Goal: Find specific page/section: Find specific page/section

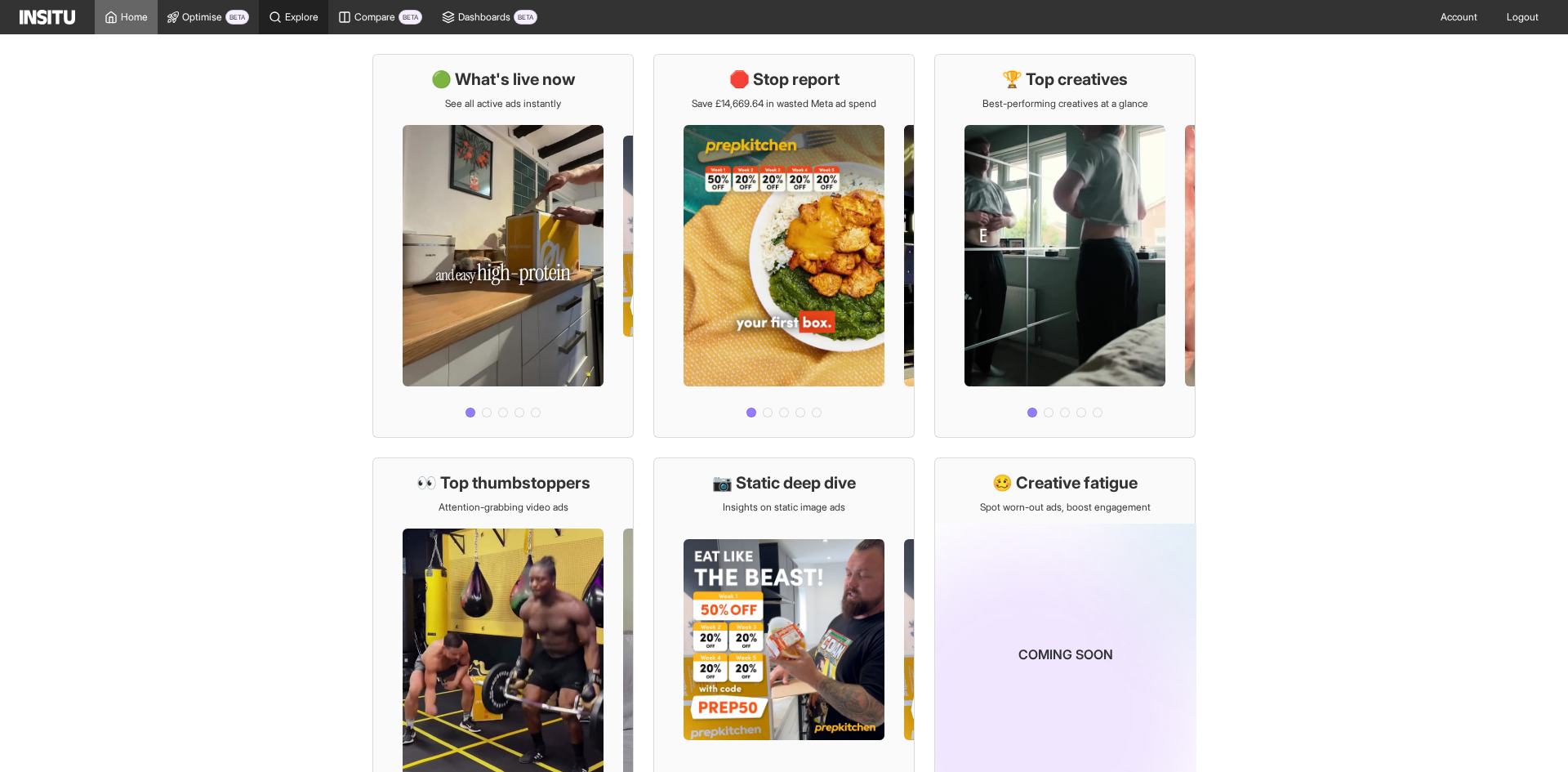
click at [294, 22] on span "Explore" at bounding box center [302, 17] width 34 height 13
select select "**"
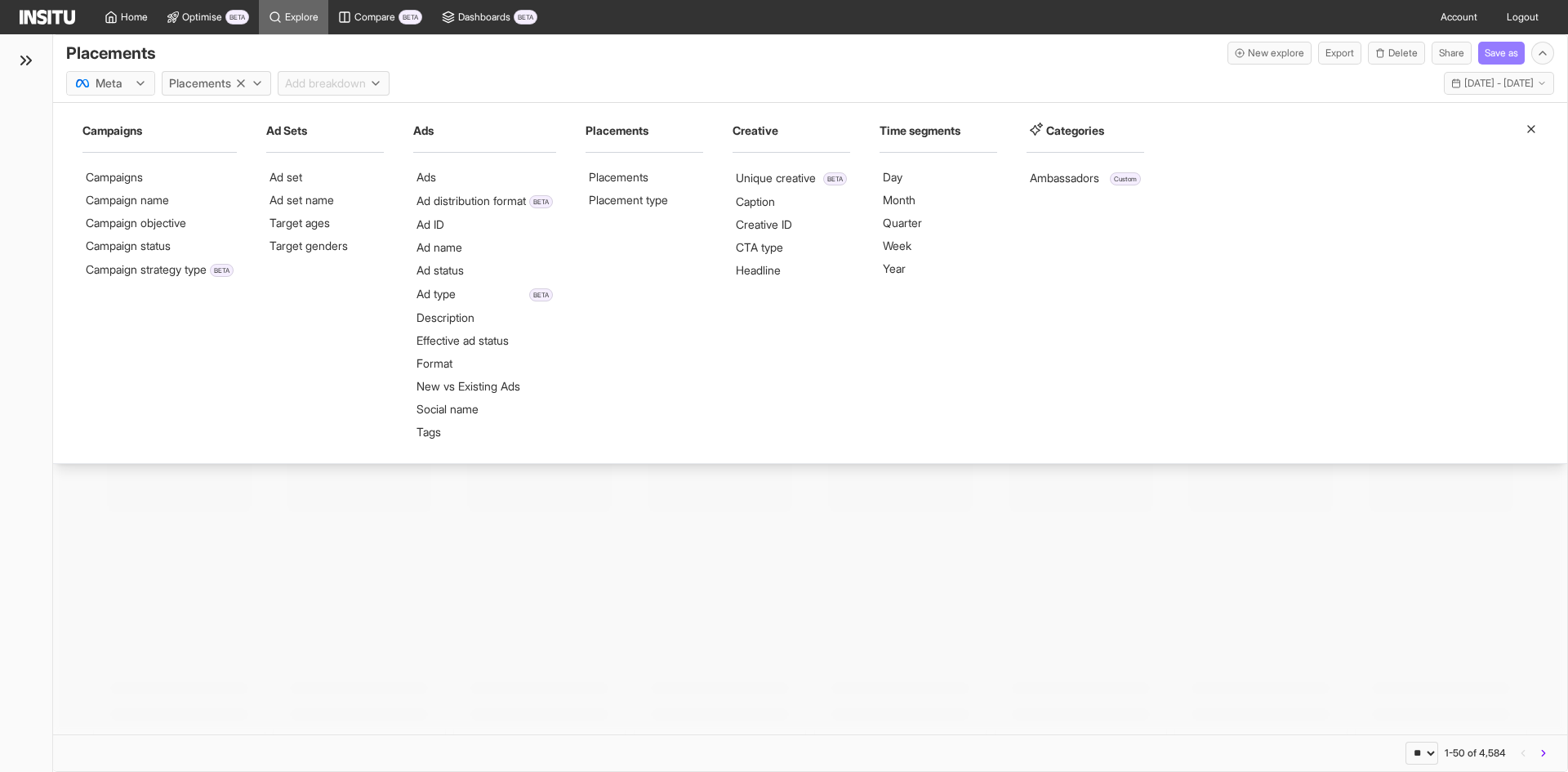
click at [229, 88] on span "Placements" at bounding box center [200, 83] width 62 height 16
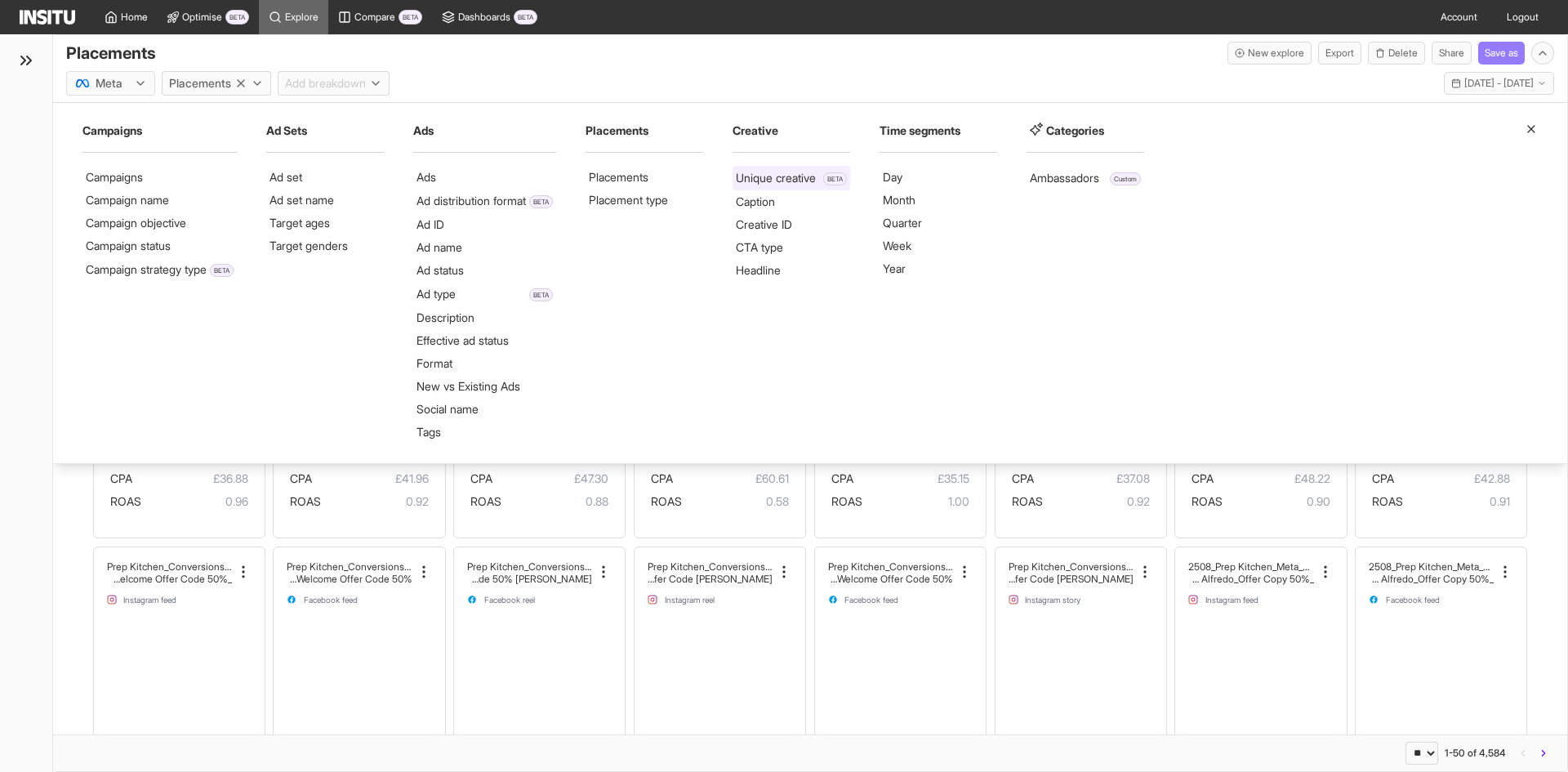
click at [807, 173] on li "Unique creative" at bounding box center [777, 178] width 81 height 16
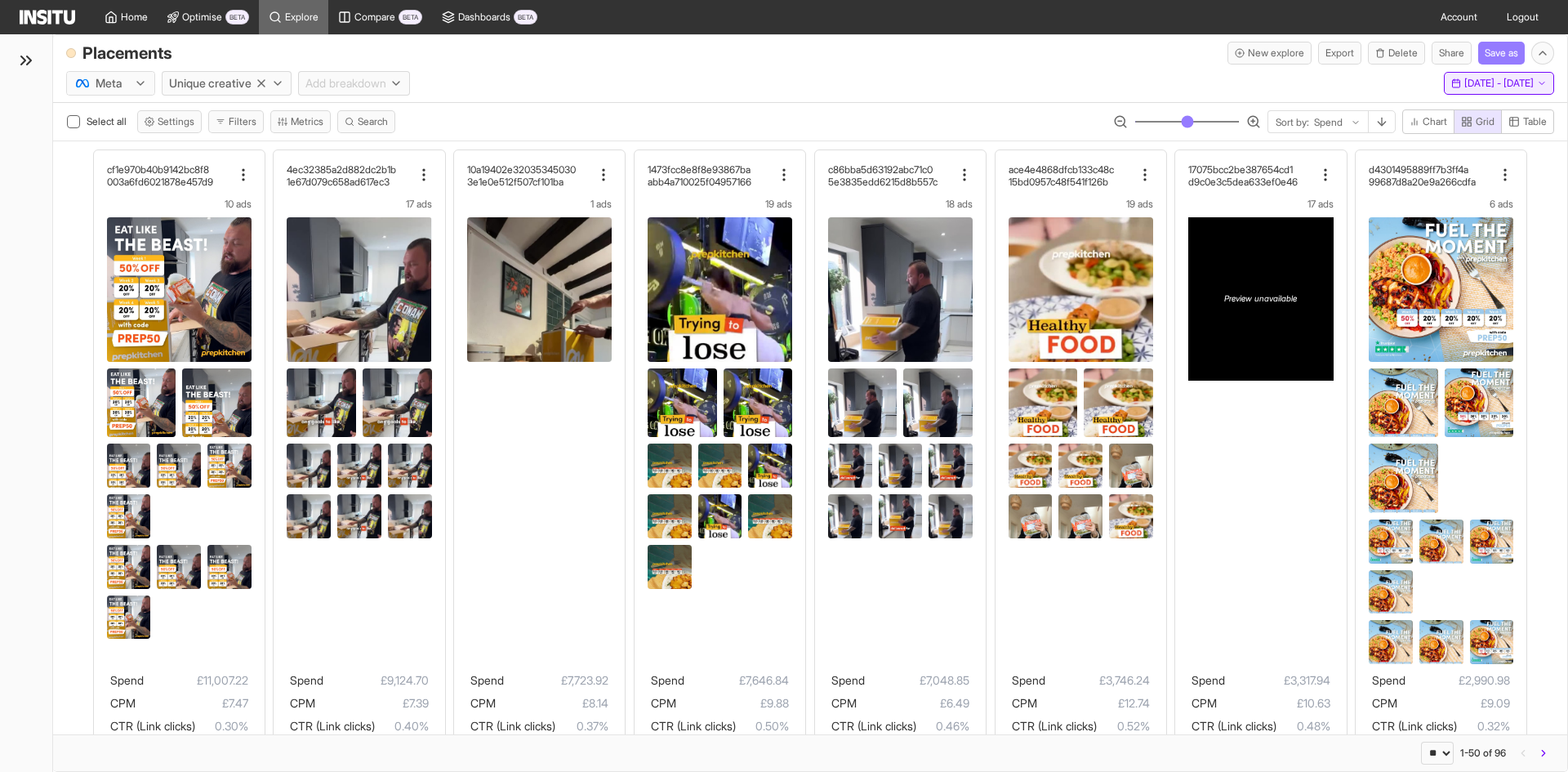
click at [1466, 78] on span "[DATE] - [DATE]" at bounding box center [1499, 83] width 70 height 13
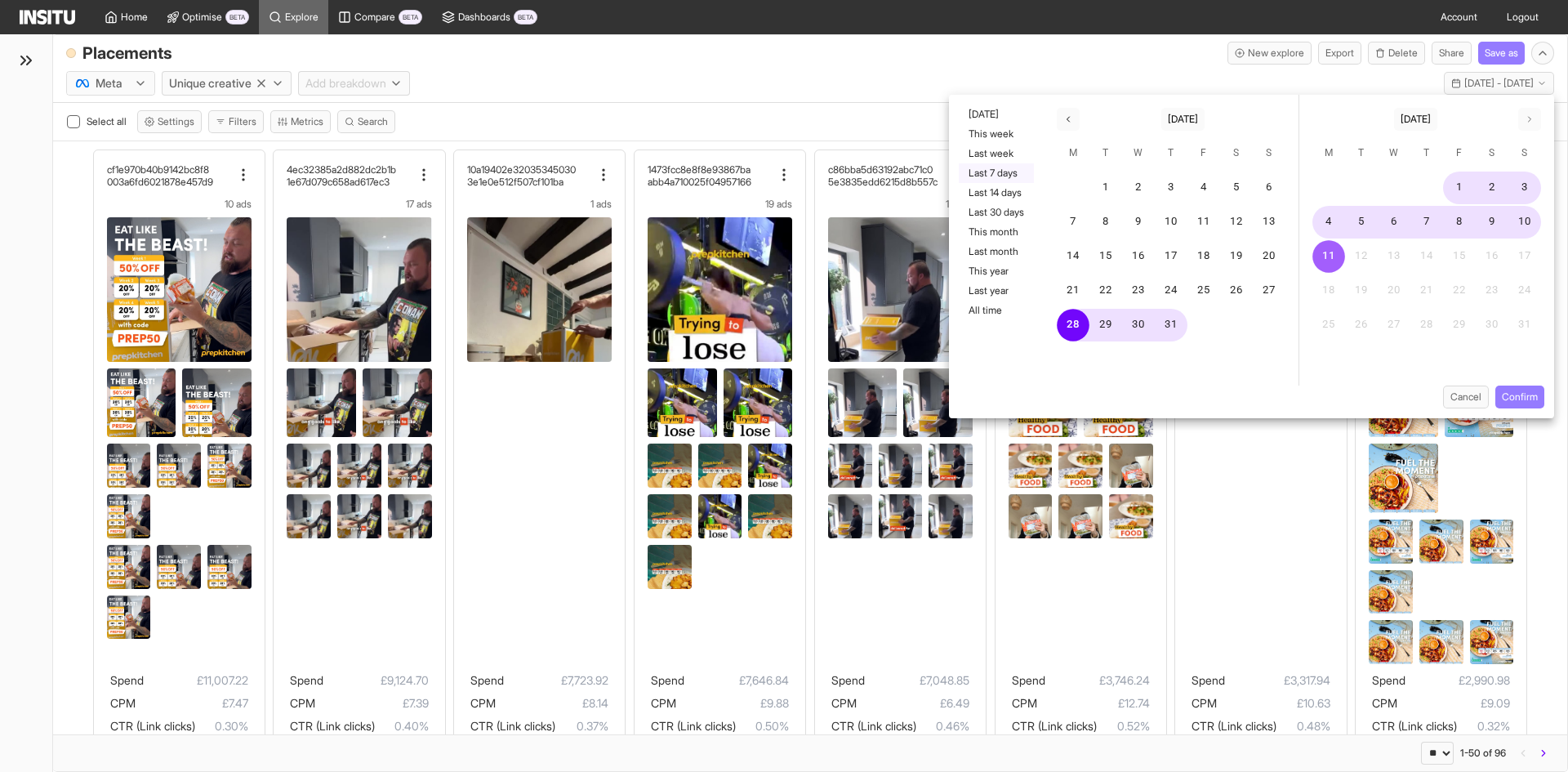
click at [1000, 166] on button "Last 7 days" at bounding box center [996, 173] width 75 height 19
click at [1535, 401] on button "Confirm" at bounding box center [1520, 396] width 49 height 23
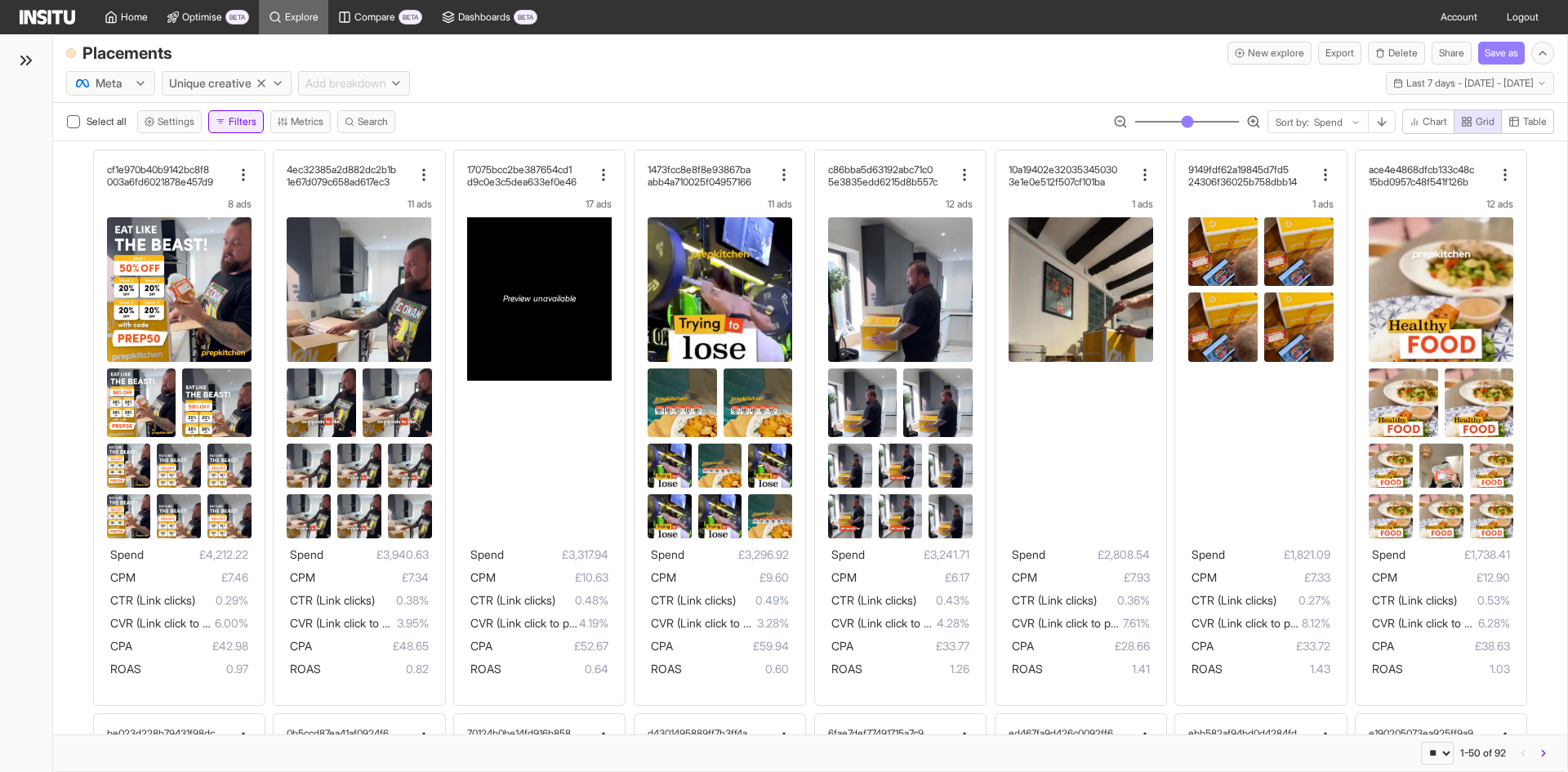
click at [252, 120] on button "Filters" at bounding box center [236, 122] width 56 height 23
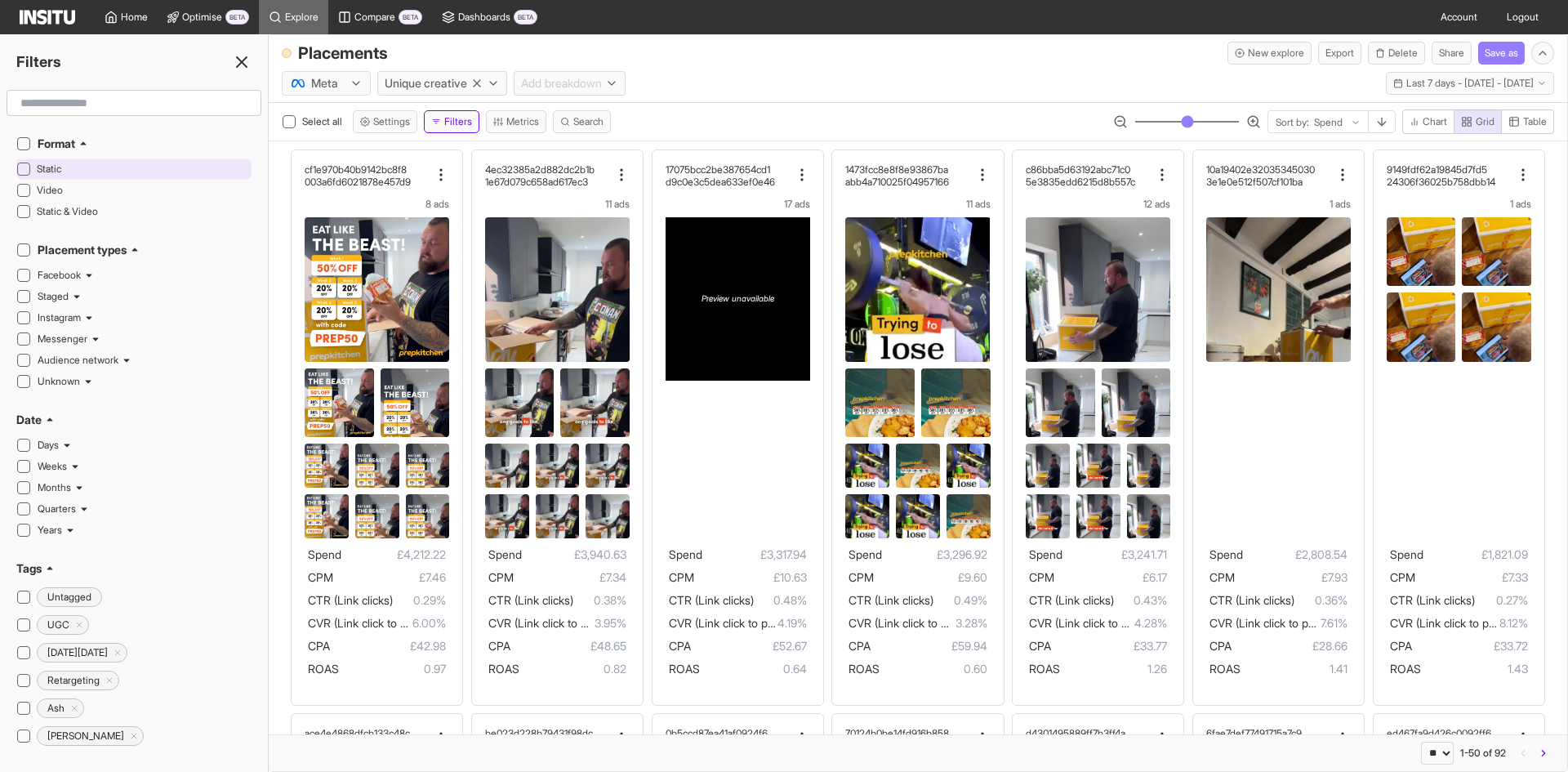
click at [44, 160] on div "Static" at bounding box center [142, 168] width 210 height 19
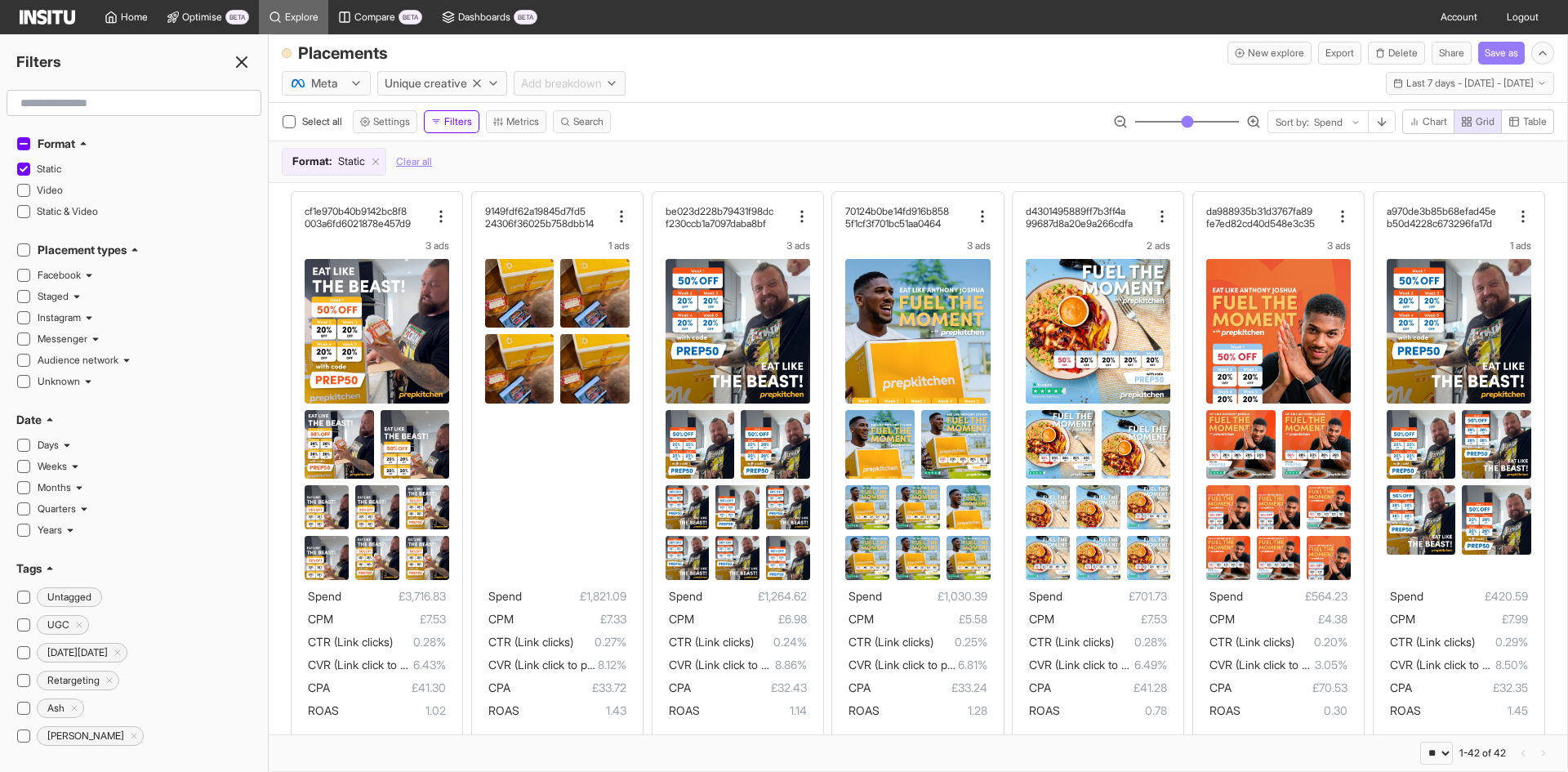
click at [775, 55] on div "Placements New explore Export Delete Share Save as" at bounding box center [918, 49] width 1299 height 29
click at [1387, 76] on button "Last 7 days - [DATE] - [DATE] [DATE] - [DATE]" at bounding box center [1470, 83] width 168 height 23
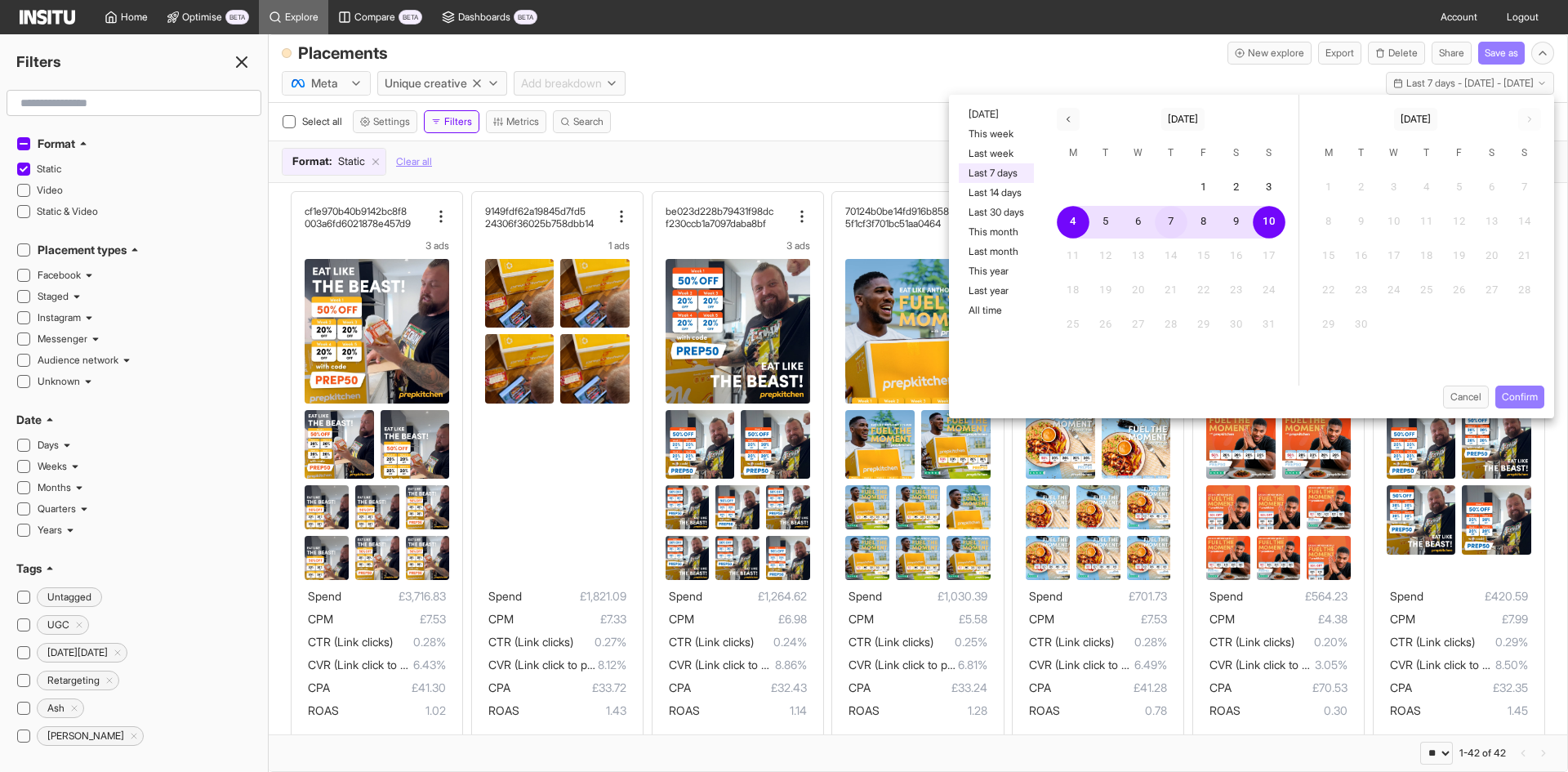
click at [1170, 213] on button "7" at bounding box center [1172, 222] width 33 height 33
click at [1504, 397] on button "Confirm" at bounding box center [1520, 396] width 49 height 23
